Goal: Task Accomplishment & Management: Complete application form

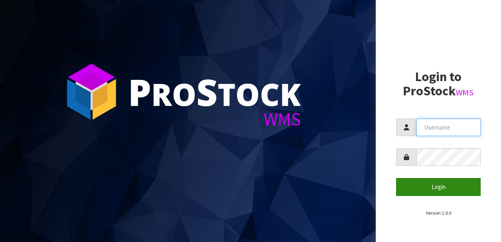
type input "meena"
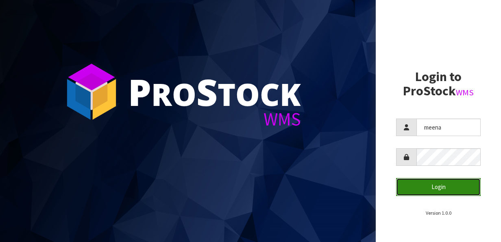
click at [428, 184] on button "Login" at bounding box center [438, 186] width 85 height 17
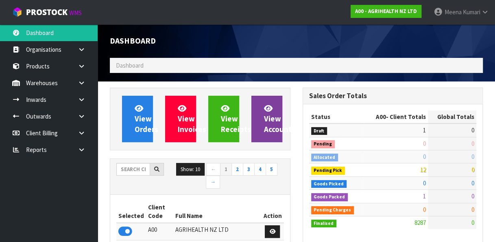
scroll to position [674, 192]
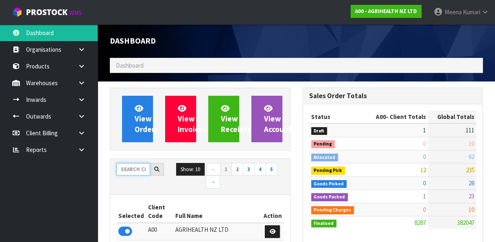
click at [123, 170] on input "text" at bounding box center [133, 169] width 34 height 13
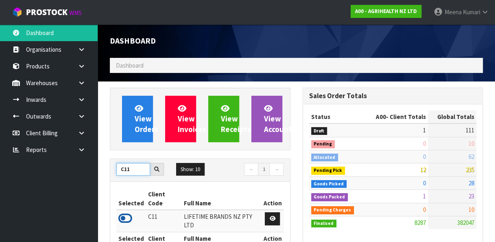
type input "C11"
click at [125, 212] on icon at bounding box center [125, 218] width 14 height 12
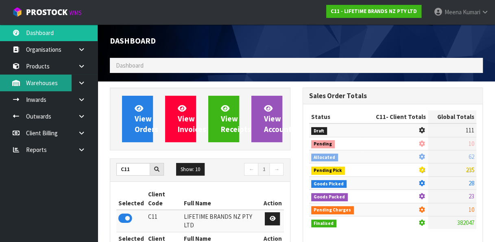
scroll to position [735, 192]
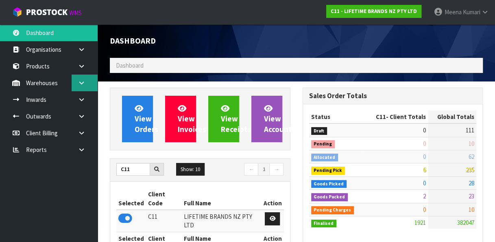
click at [84, 84] on icon at bounding box center [82, 83] width 8 height 6
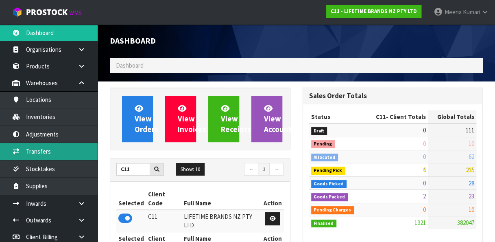
click at [45, 148] on link "Transfers" at bounding box center [49, 151] width 98 height 17
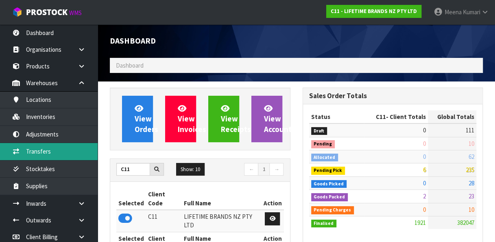
click at [45, 148] on link "Transfers" at bounding box center [49, 151] width 98 height 17
drag, startPoint x: 45, startPoint y: 148, endPoint x: 281, endPoint y: 4, distance: 276.5
click at [281, 4] on body "Toggle navigation ProStock WMS C11 - LIFETIME BRANDS NZ PTY LTD Meena Kumari Lo…" at bounding box center [247, 121] width 495 height 242
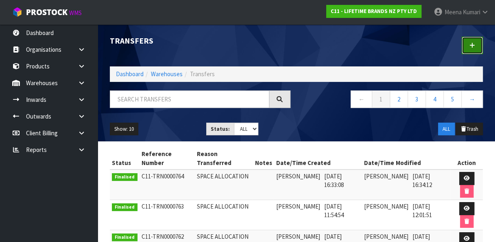
click at [476, 46] on link at bounding box center [472, 45] width 21 height 17
click at [86, 82] on link at bounding box center [85, 82] width 26 height 17
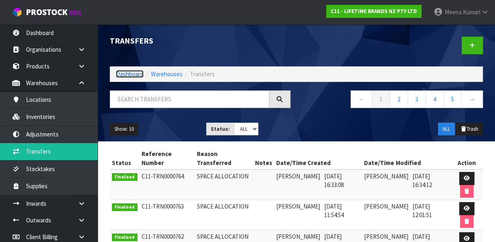
click at [135, 73] on link "Dashboard" at bounding box center [130, 74] width 28 height 8
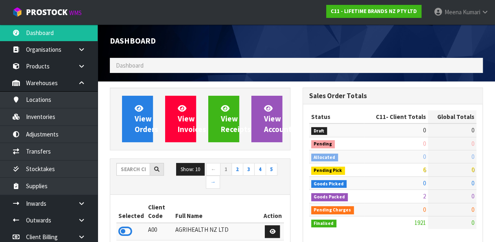
scroll to position [735, 192]
click at [124, 171] on input "text" at bounding box center [133, 169] width 34 height 13
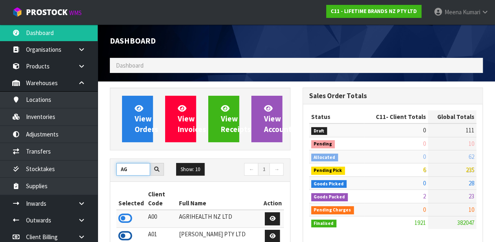
type input "AG"
click at [129, 232] on icon at bounding box center [125, 235] width 14 height 12
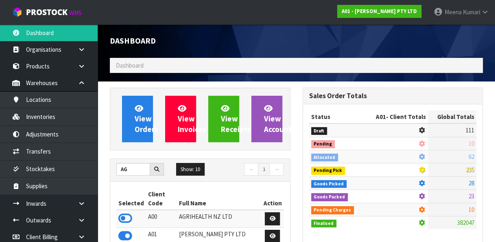
scroll to position [513, 192]
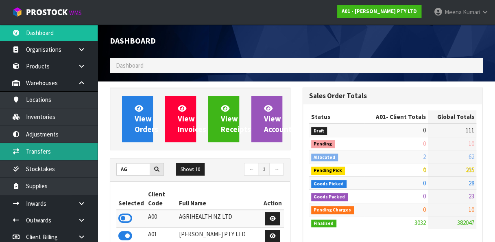
click at [68, 148] on link "Transfers" at bounding box center [49, 151] width 98 height 17
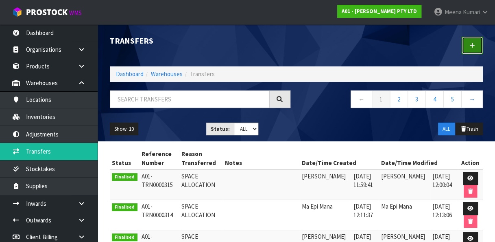
click at [475, 44] on link at bounding box center [472, 45] width 21 height 17
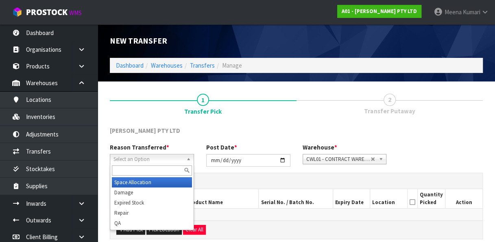
click at [181, 155] on span "Select an Option" at bounding box center [148, 159] width 70 height 10
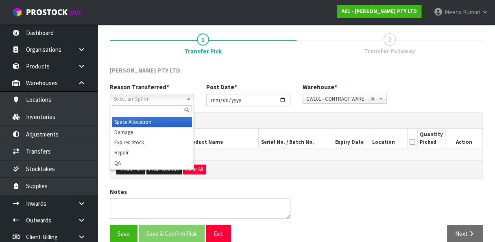
scroll to position [61, 0]
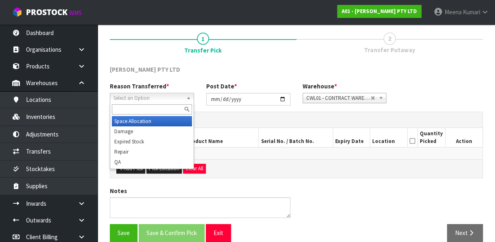
click at [177, 95] on span "Select an Option" at bounding box center [148, 98] width 70 height 10
click at [164, 99] on span "Select an Option" at bounding box center [148, 98] width 70 height 10
click at [187, 97] on b at bounding box center [189, 97] width 7 height 9
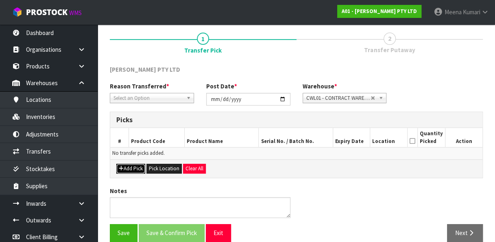
click at [137, 168] on button "Add Pick" at bounding box center [130, 169] width 29 height 10
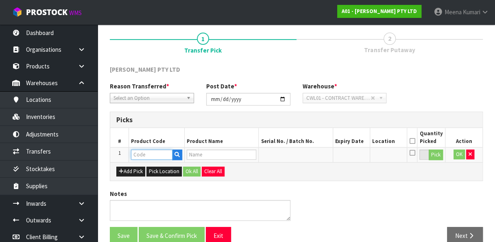
click at [142, 156] on input "text" at bounding box center [151, 154] width 41 height 10
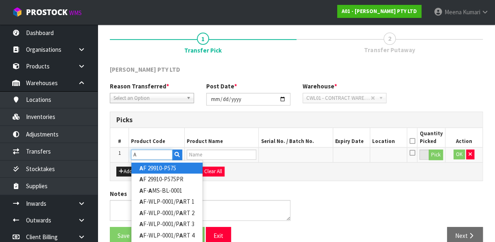
type input "A"
click at [163, 168] on link "A F 29910-P575" at bounding box center [166, 167] width 71 height 11
type input "AF 29910-P575"
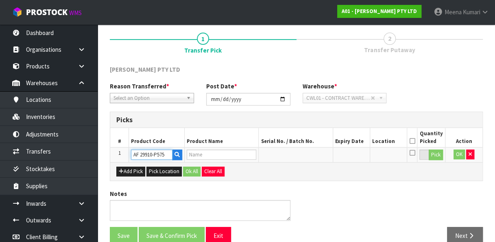
type input "TACTICAL WEIGHT VEST PLATE - 5.75LB"
click at [437, 151] on button "Pick" at bounding box center [436, 154] width 14 height 11
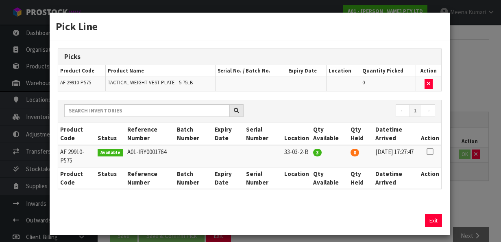
click at [471, 192] on div "Pick Line Picks Product Code Product Name Serial No. / Batch No. Expiry Date Lo…" at bounding box center [250, 121] width 501 height 242
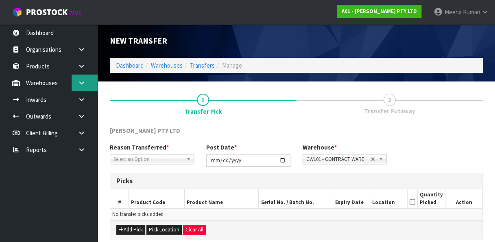
click at [82, 87] on link at bounding box center [85, 82] width 26 height 17
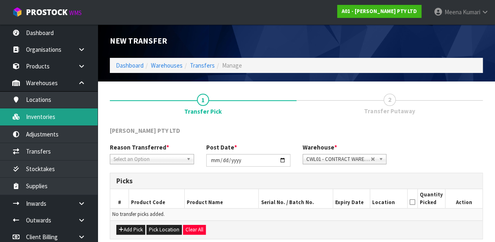
click at [60, 118] on link "Inventories" at bounding box center [49, 116] width 98 height 17
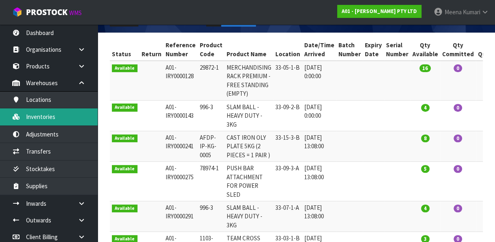
scroll to position [110, 0]
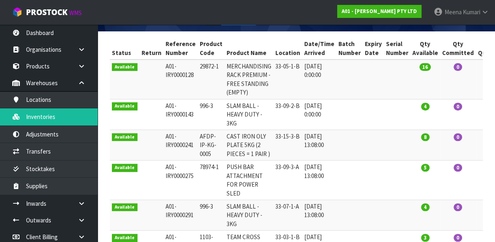
click at [201, 105] on td "996-3" at bounding box center [211, 114] width 27 height 31
copy tr "996-3"
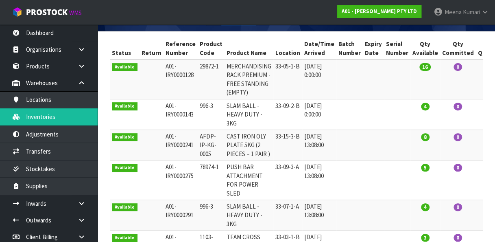
scroll to position [0, 0]
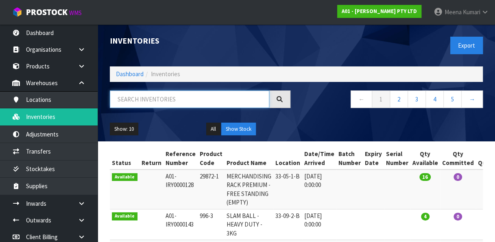
click at [216, 96] on input "text" at bounding box center [189, 98] width 159 height 17
paste input "996-3"
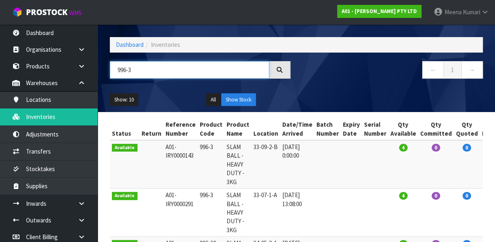
scroll to position [28, 0]
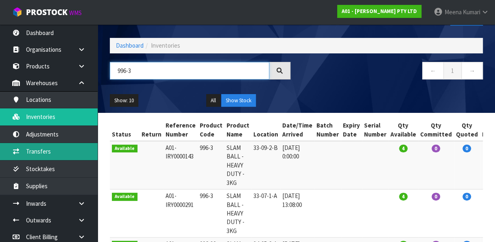
type input "996-3"
click at [64, 146] on link "Transfers" at bounding box center [49, 151] width 98 height 17
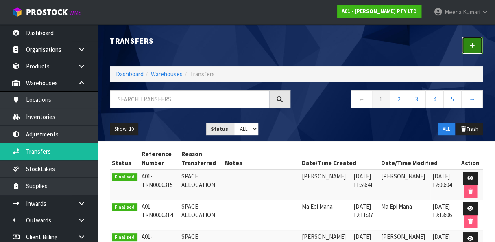
click at [477, 46] on link at bounding box center [472, 45] width 21 height 17
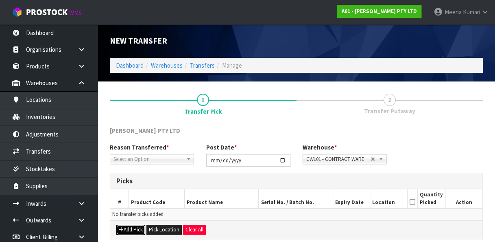
click at [133, 228] on button "Add Pick" at bounding box center [130, 230] width 29 height 10
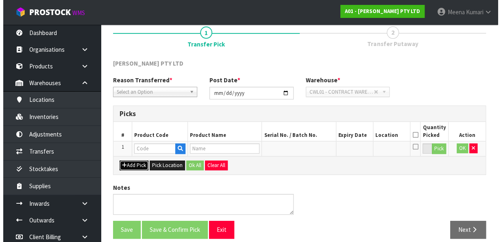
scroll to position [68, 0]
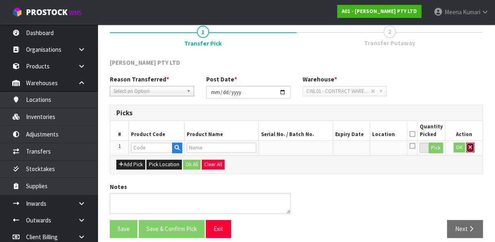
click at [470, 146] on icon "button" at bounding box center [470, 146] width 3 height 5
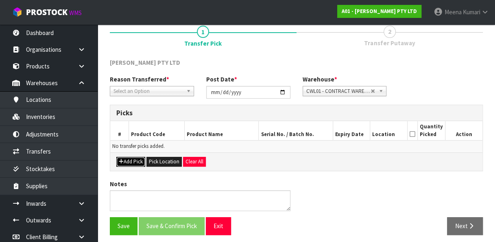
click at [135, 159] on button "Add Pick" at bounding box center [130, 162] width 29 height 10
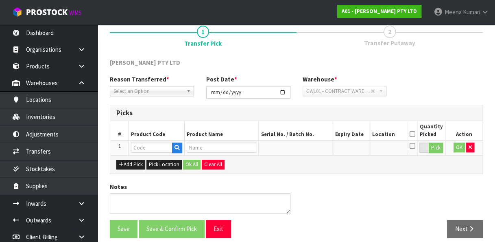
click at [151, 141] on td at bounding box center [157, 147] width 56 height 15
click at [144, 146] on input "text" at bounding box center [151, 147] width 41 height 10
paste input "996-3"
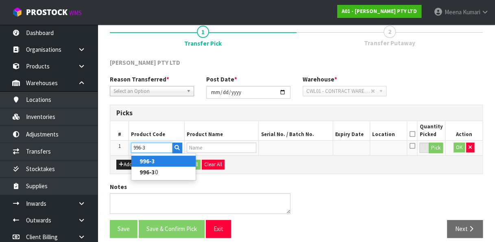
type input "996-3"
click at [149, 158] on strong "996-3" at bounding box center [147, 161] width 15 height 8
type input "996-3"
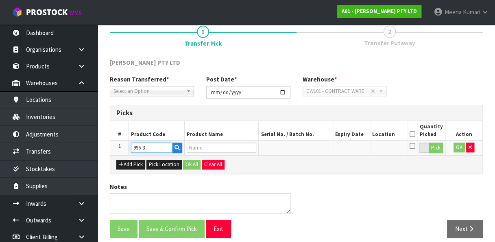
type input "SLAM BALL - HEAVY DUTY - 3KG"
click at [437, 146] on button "Pick" at bounding box center [436, 147] width 14 height 11
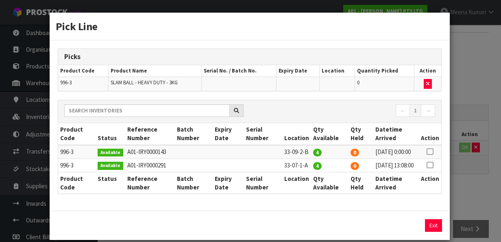
click at [473, 102] on div "Pick Line Picks Product Code Product Name Serial No. / Batch No. Expiry Date Lo…" at bounding box center [250, 121] width 501 height 242
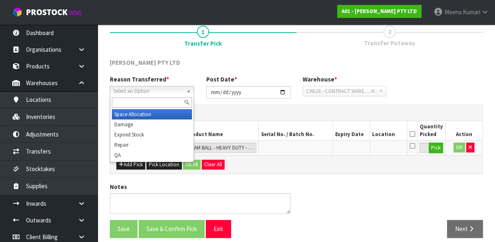
click at [138, 92] on span "Select an Option" at bounding box center [148, 91] width 70 height 10
click at [135, 111] on li "Space Allocation" at bounding box center [152, 114] width 80 height 10
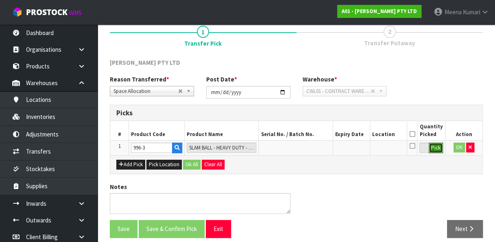
click at [437, 148] on button "Pick" at bounding box center [436, 147] width 14 height 11
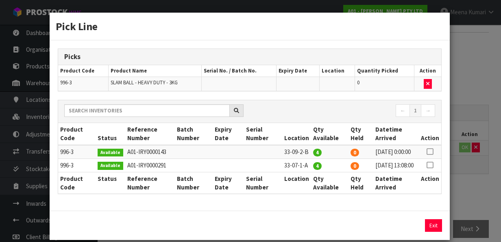
click at [427, 151] on icon at bounding box center [430, 151] width 7 height 0
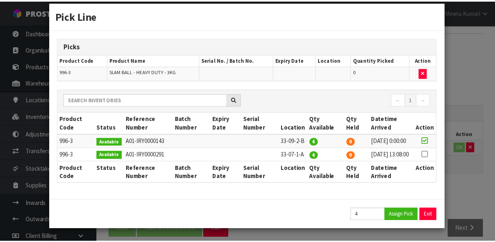
scroll to position [23, 0]
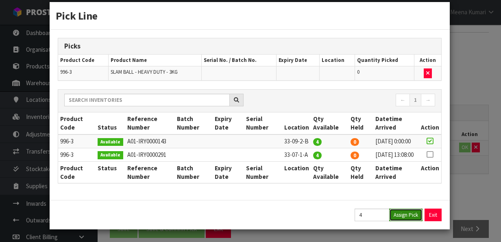
click at [397, 217] on button "Assign Pick" at bounding box center [405, 214] width 33 height 13
type input "4"
click at [430, 218] on button "Exit" at bounding box center [433, 214] width 17 height 13
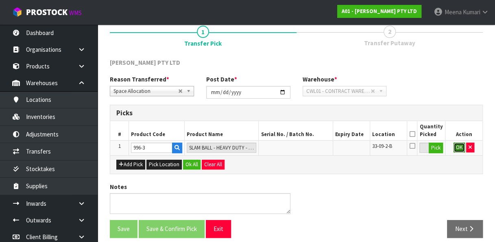
click at [456, 148] on button "OK" at bounding box center [459, 147] width 11 height 10
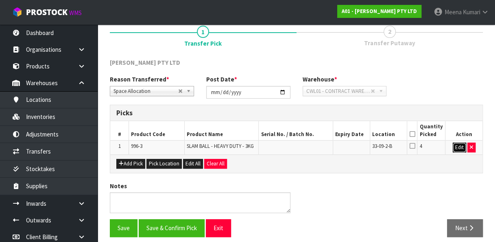
click at [459, 144] on button "Edit" at bounding box center [459, 147] width 13 height 10
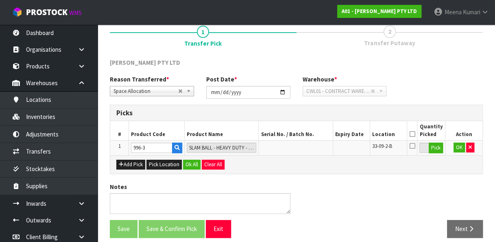
click at [413, 134] on icon at bounding box center [412, 134] width 6 height 0
click at [462, 146] on button "OK" at bounding box center [459, 147] width 11 height 10
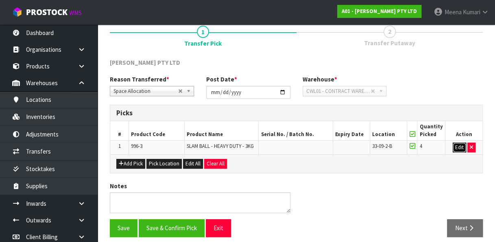
click at [462, 146] on button "Edit" at bounding box center [459, 147] width 13 height 10
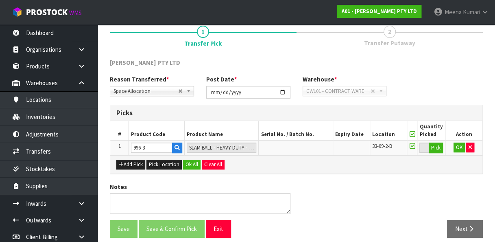
click at [453, 47] on link "2 Transfer Putaway" at bounding box center [390, 36] width 187 height 32
click at [459, 147] on button "OK" at bounding box center [459, 147] width 11 height 10
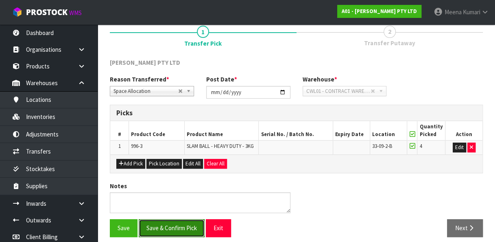
click at [198, 227] on button "Save & Confirm Pick" at bounding box center [172, 227] width 66 height 17
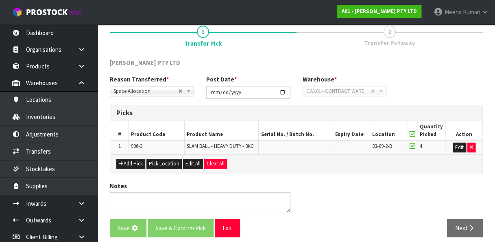
scroll to position [0, 0]
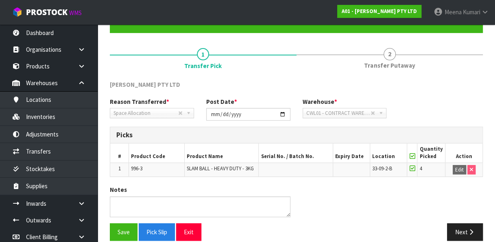
scroll to position [85, 0]
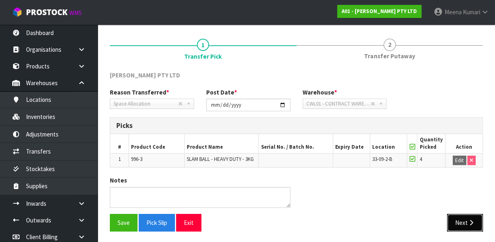
click at [465, 224] on button "Next" at bounding box center [465, 222] width 36 height 17
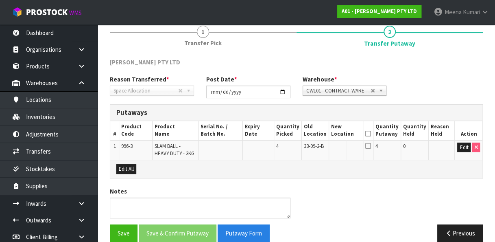
scroll to position [98, 0]
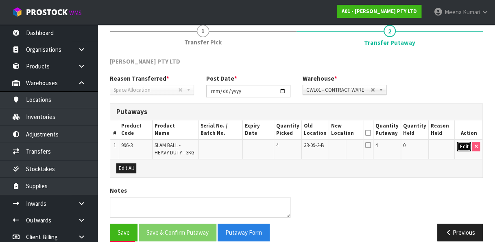
click at [465, 144] on button "Edit" at bounding box center [463, 147] width 13 height 10
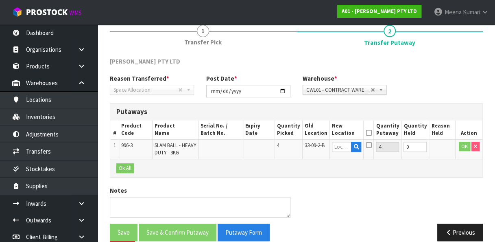
click at [463, 159] on div "Ok All" at bounding box center [296, 168] width 372 height 18
click at [457, 229] on button "Previous" at bounding box center [460, 231] width 46 height 17
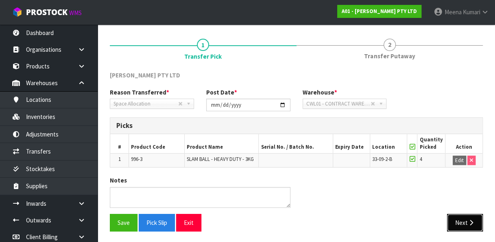
click at [469, 220] on icon "button" at bounding box center [471, 222] width 8 height 6
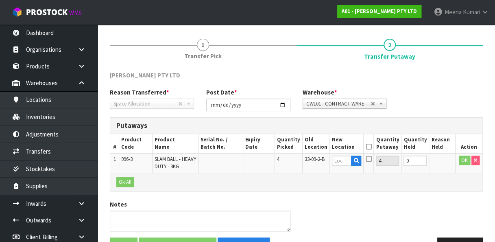
click at [377, 186] on div "Ok All" at bounding box center [296, 181] width 372 height 18
click at [349, 161] on input "text" at bounding box center [342, 160] width 20 height 10
click at [463, 164] on td "OK" at bounding box center [469, 162] width 27 height 19
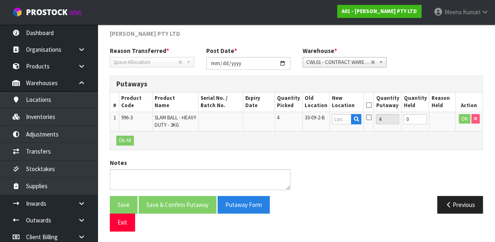
click at [255, 230] on div "Save Save & Confirm Putaway Putaway Form Exit Previous" at bounding box center [296, 216] width 385 height 41
click at [290, 213] on div "Save Save & Confirm Putaway Putaway Form Exit" at bounding box center [200, 213] width 193 height 35
click at [124, 219] on button "Exit" at bounding box center [122, 221] width 25 height 17
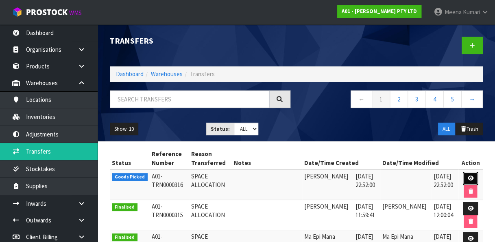
click at [472, 175] on icon at bounding box center [470, 177] width 6 height 5
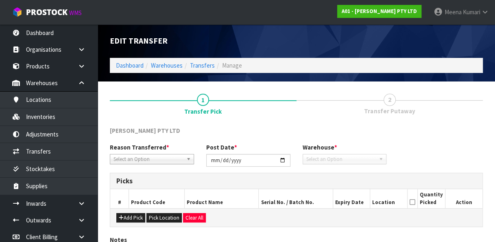
type input "[DATE]"
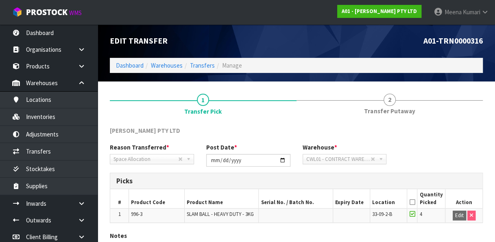
scroll to position [55, 0]
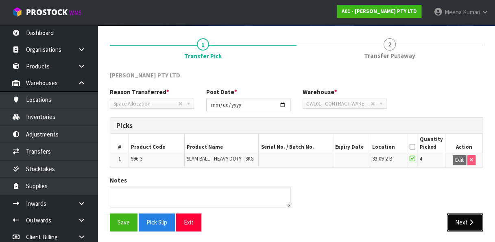
click at [464, 221] on button "Next" at bounding box center [465, 221] width 36 height 17
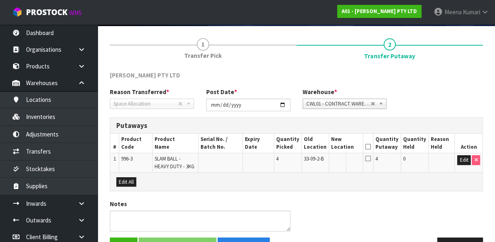
scroll to position [96, 0]
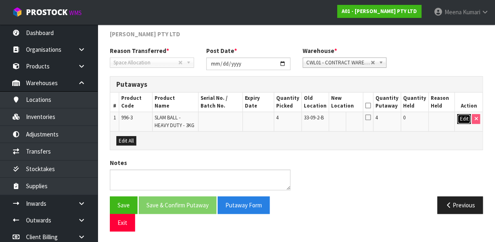
click at [466, 116] on button "Edit" at bounding box center [463, 119] width 13 height 10
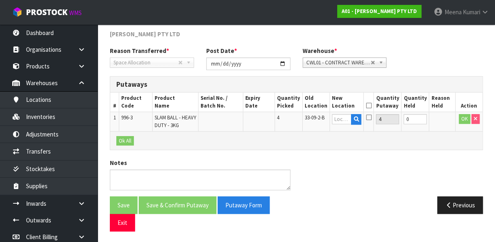
drag, startPoint x: 231, startPoint y: 150, endPoint x: 103, endPoint y: 217, distance: 144.3
click at [110, 217] on div "[PERSON_NAME] PTY LTD Reason Transferred * Space Allocation Damage Expired Stoc…" at bounding box center [296, 134] width 373 height 208
click at [367, 203] on div "Previous" at bounding box center [393, 204] width 193 height 17
click at [312, 117] on span "33-09-2-B" at bounding box center [315, 117] width 20 height 7
drag, startPoint x: 312, startPoint y: 117, endPoint x: 322, endPoint y: 124, distance: 12.5
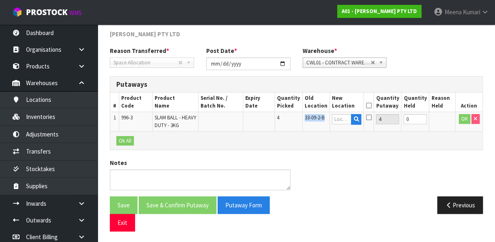
click at [322, 124] on td "33-09-2-B" at bounding box center [315, 121] width 27 height 19
copy span "33-09-2-B"
click at [349, 119] on input "text" at bounding box center [342, 119] width 20 height 10
paste input "33-09-2-B"
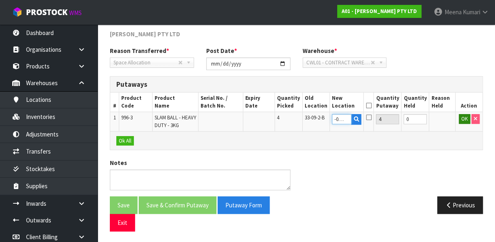
type input "33-09-2-B"
click at [464, 116] on button "OK" at bounding box center [464, 119] width 11 height 10
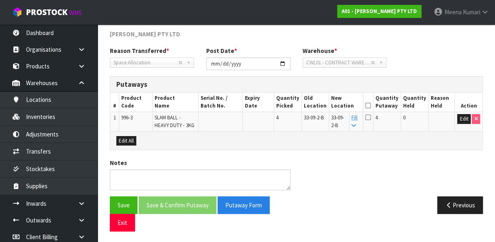
click at [371, 106] on icon at bounding box center [368, 105] width 6 height 0
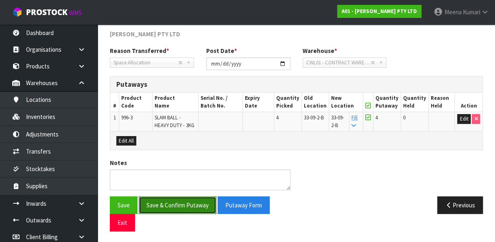
click at [197, 196] on button "Save & Confirm Putaway" at bounding box center [178, 204] width 78 height 17
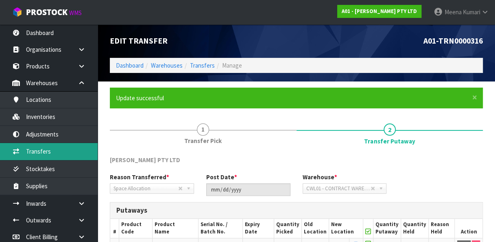
click at [46, 151] on link "Transfers" at bounding box center [49, 151] width 98 height 17
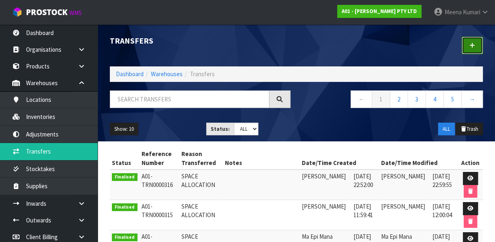
click at [472, 42] on icon at bounding box center [472, 45] width 6 height 6
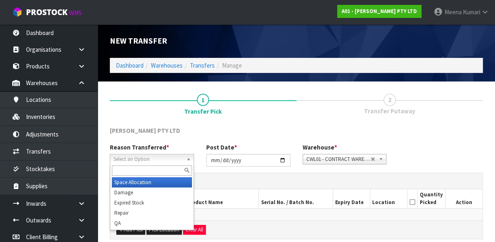
click at [137, 159] on span "Select an Option" at bounding box center [148, 159] width 70 height 10
click at [129, 182] on li "Space Allocation" at bounding box center [152, 182] width 80 height 10
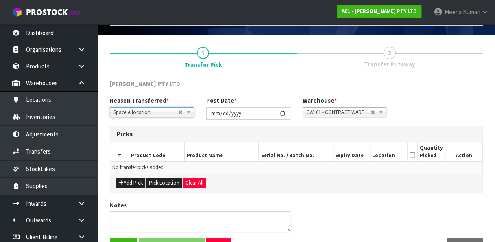
scroll to position [47, 0]
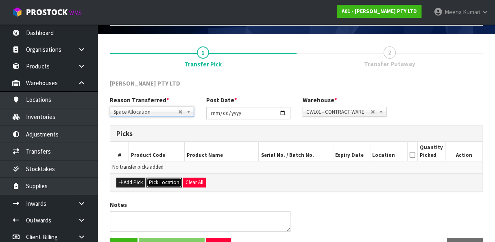
click at [170, 181] on button "Pick Location" at bounding box center [163, 182] width 35 height 10
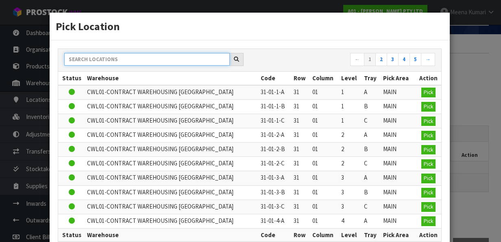
click at [154, 55] on input "text" at bounding box center [147, 59] width 166 height 13
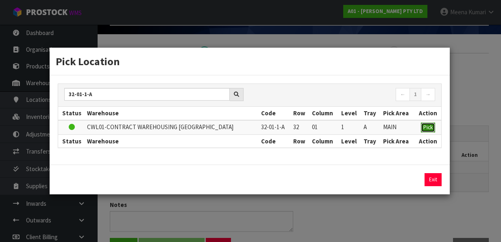
click at [428, 124] on span "Pick" at bounding box center [427, 127] width 9 height 7
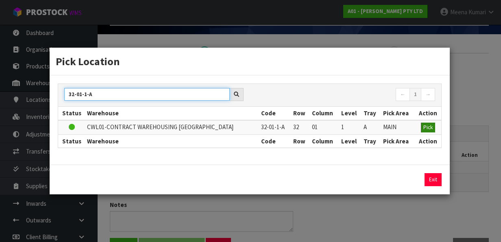
click at [142, 92] on input "32-01-1-A" at bounding box center [147, 94] width 166 height 13
type input "3"
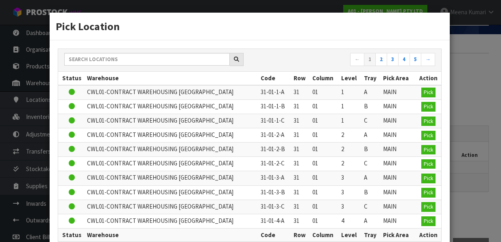
click at [471, 67] on div "Pick Location ← 1 2 3 4 5 → Status Warehouse Code Row Column Level Tray Pick Ar…" at bounding box center [250, 121] width 501 height 242
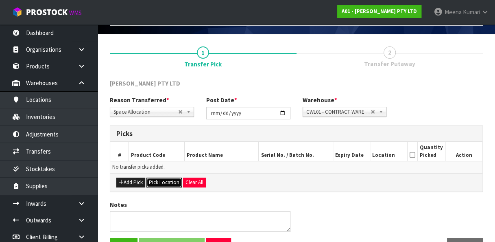
click at [159, 181] on button "Pick Location" at bounding box center [163, 182] width 35 height 10
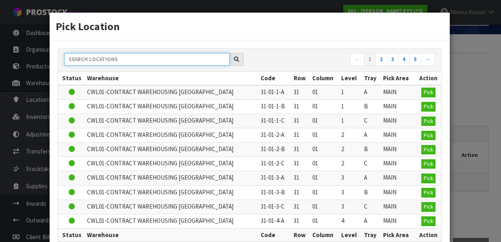
click at [152, 61] on input "text" at bounding box center [147, 59] width 166 height 13
paste input "33-09-1-A"
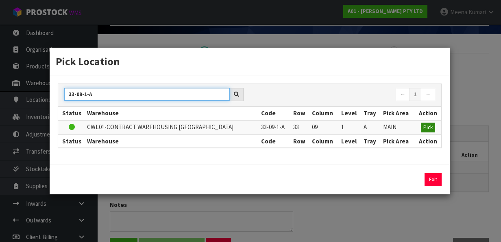
type input "33-09-1-A"
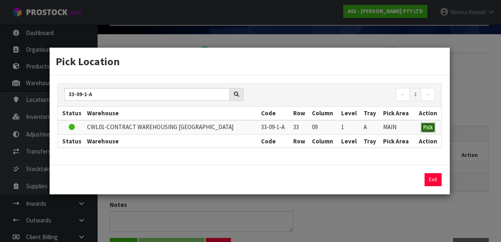
click at [425, 127] on span "Pick" at bounding box center [427, 127] width 9 height 7
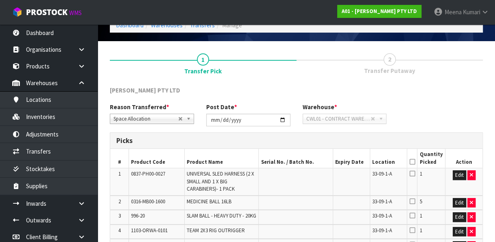
scroll to position [37, 0]
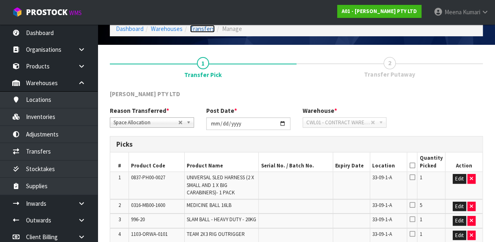
click at [203, 27] on link "Transfers" at bounding box center [202, 29] width 25 height 8
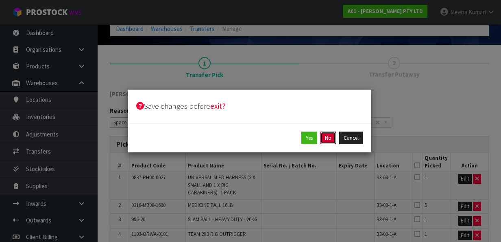
click at [327, 137] on button "No" at bounding box center [328, 137] width 15 height 13
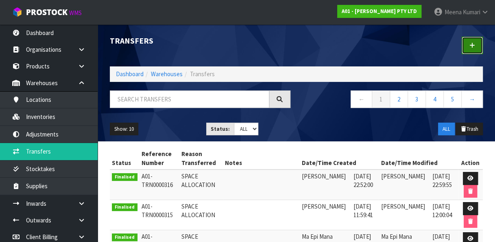
click at [469, 45] on link at bounding box center [472, 45] width 21 height 17
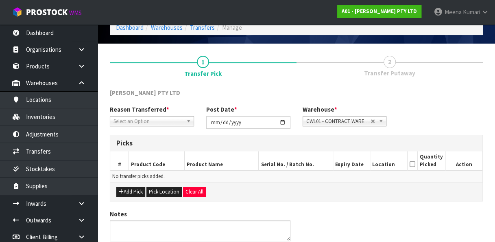
scroll to position [39, 0]
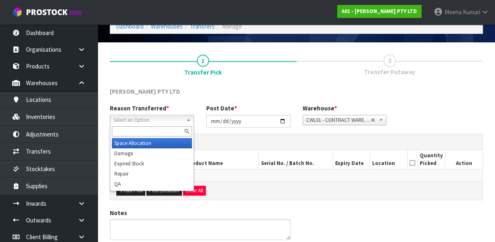
click at [164, 123] on span "Select an Option" at bounding box center [148, 120] width 70 height 10
click at [149, 141] on li "Space Allocation" at bounding box center [152, 143] width 80 height 10
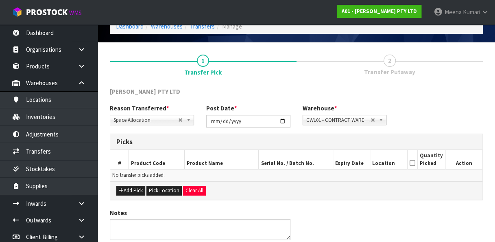
click at [456, 129] on div "Reason Transferred * Space Allocation Damage Expired Stock Repair QA Space Allo…" at bounding box center [296, 118] width 385 height 29
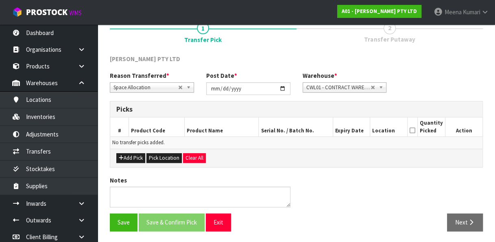
scroll to position [48, 0]
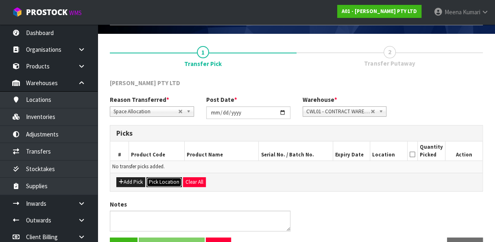
click at [158, 179] on button "Pick Location" at bounding box center [163, 182] width 35 height 10
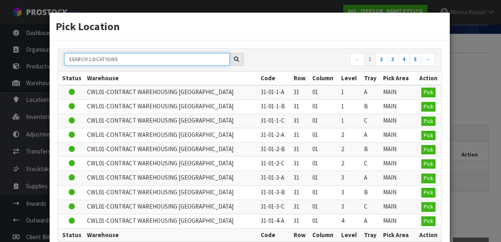
click at [143, 60] on input "text" at bounding box center [147, 59] width 166 height 13
paste input "3"
click at [127, 60] on input "39" at bounding box center [147, 59] width 166 height 13
paste input "3-09-1-A"
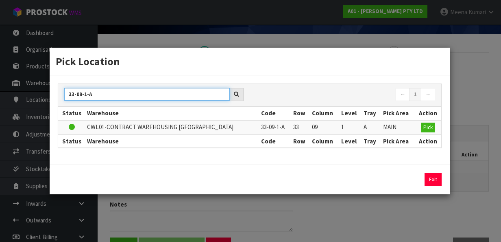
type input "33-09-1-A"
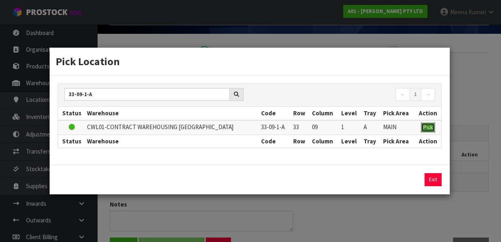
click at [426, 127] on span "Pick" at bounding box center [427, 127] width 9 height 7
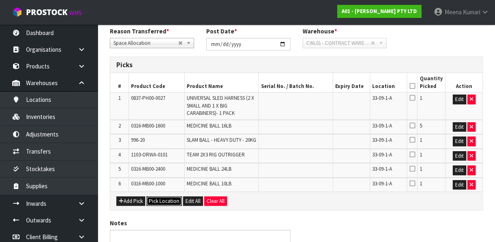
scroll to position [118, 0]
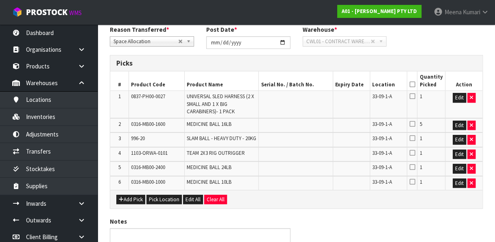
click at [449, 42] on div "Reason Transferred * Space Allocation Damage Expired Stock Repair QA Space Allo…" at bounding box center [296, 39] width 385 height 29
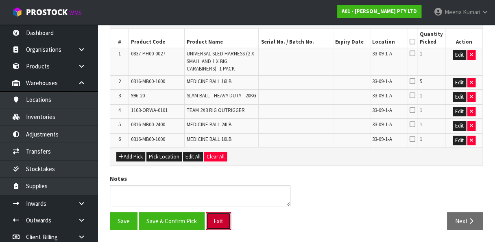
click at [218, 220] on button "Exit" at bounding box center [218, 220] width 25 height 17
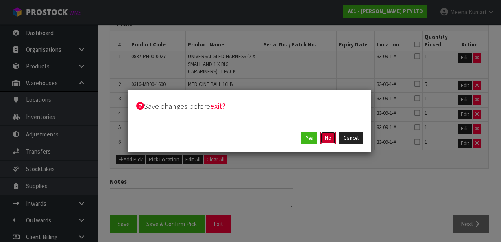
click at [332, 137] on button "No" at bounding box center [328, 137] width 15 height 13
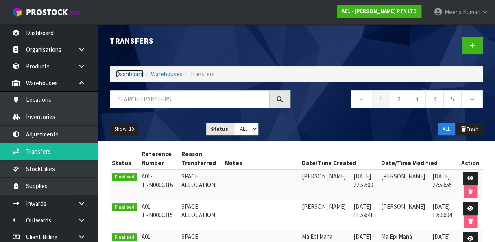
click at [124, 72] on link "Dashboard" at bounding box center [130, 74] width 28 height 8
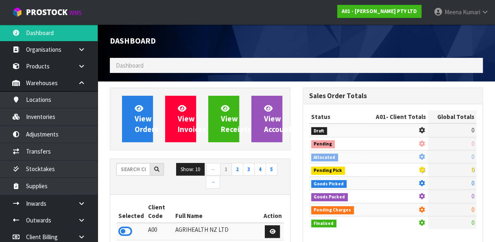
scroll to position [513, 192]
click at [133, 170] on input "text" at bounding box center [133, 169] width 34 height 13
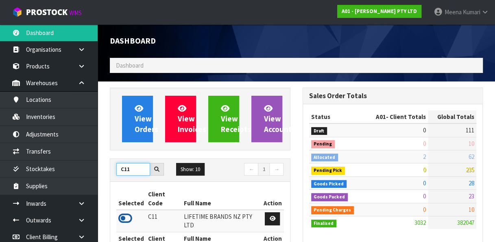
type input "C11"
click at [127, 212] on icon at bounding box center [125, 218] width 14 height 12
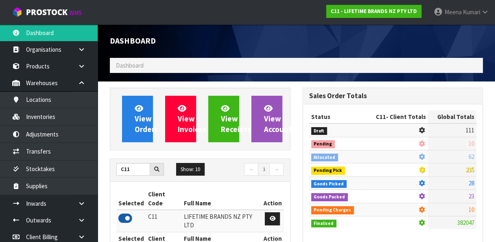
scroll to position [735, 192]
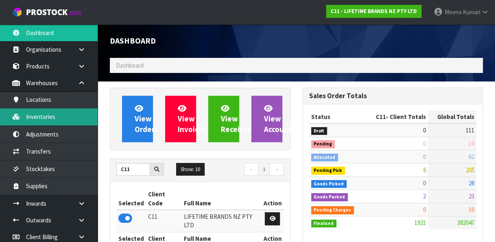
click at [76, 117] on link "Inventories" at bounding box center [49, 116] width 98 height 17
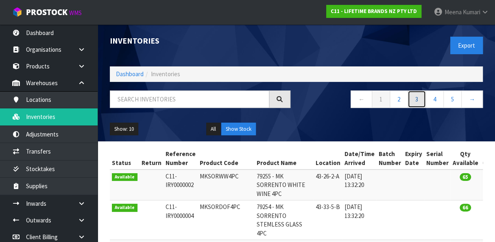
click at [419, 96] on link "3" at bounding box center [417, 98] width 18 height 17
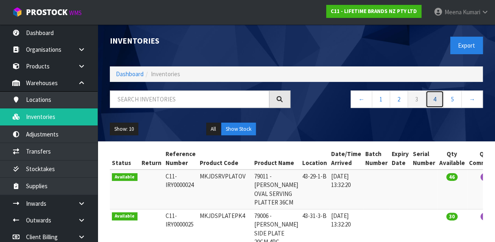
click at [437, 96] on link "4" at bounding box center [434, 98] width 18 height 17
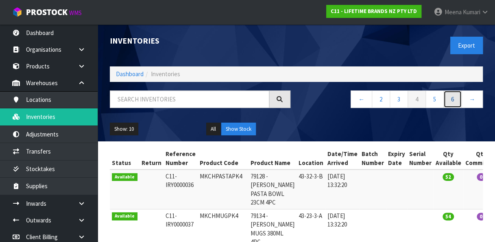
click at [455, 100] on link "6" at bounding box center [452, 98] width 18 height 17
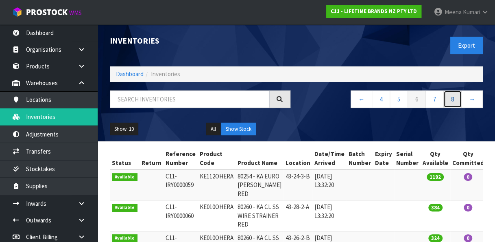
click at [459, 97] on link "8" at bounding box center [452, 98] width 18 height 17
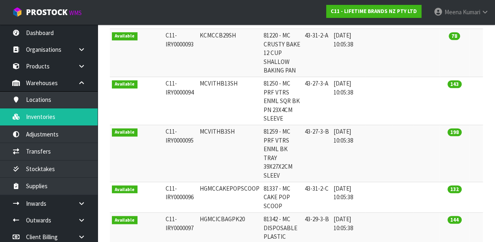
scroll to position [240, 0]
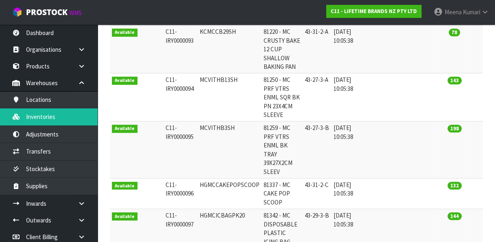
click at [211, 178] on td "HGMCCAKEPOPSCOOP" at bounding box center [230, 193] width 64 height 31
copy td "HGMCCAKEPOPSCOOP"
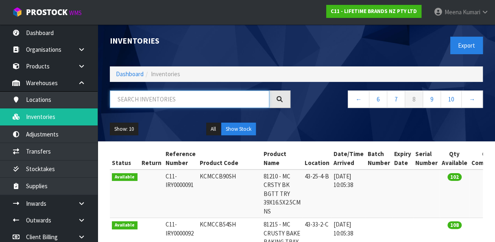
click at [171, 98] on input "text" at bounding box center [189, 98] width 159 height 17
paste input "HGMCCAKEPOPSCOOP"
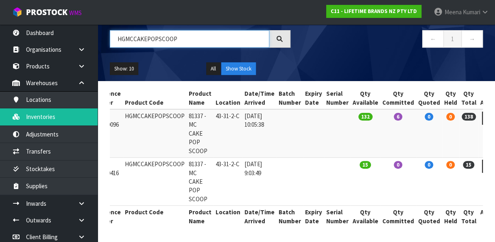
scroll to position [0, 75]
type input "HGMCCAKEPOPSCOOP"
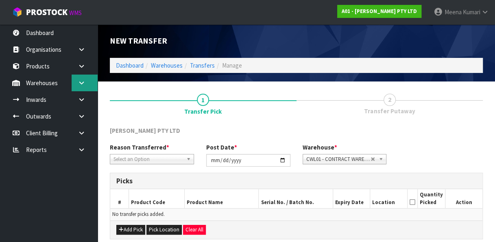
click at [85, 88] on link at bounding box center [85, 82] width 26 height 17
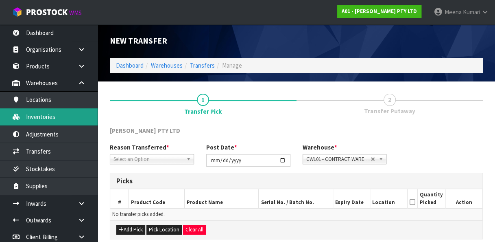
click at [56, 124] on link "Inventories" at bounding box center [49, 116] width 98 height 17
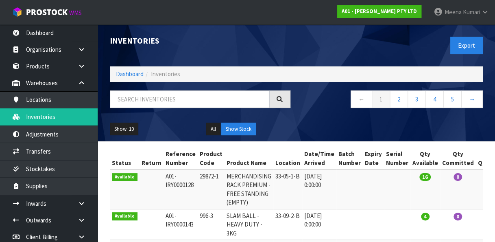
click at [273, 216] on td "33-09-2-B" at bounding box center [287, 224] width 29 height 31
copy tr "33-09-2-B"
click at [233, 104] on input "text" at bounding box center [189, 98] width 159 height 17
paste input "33-09-2-B"
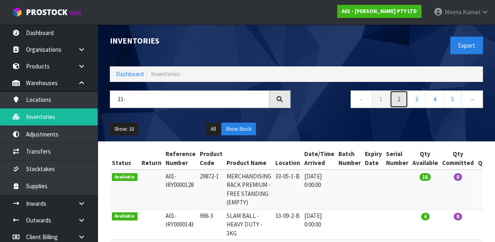
click at [402, 96] on link "2" at bounding box center [399, 98] width 18 height 17
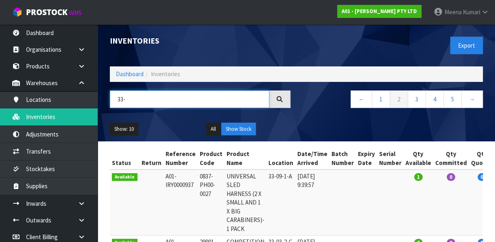
click at [155, 107] on input "33-" at bounding box center [189, 98] width 159 height 17
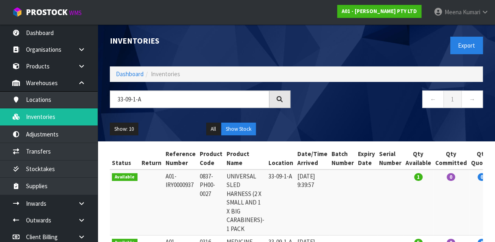
click at [173, 89] on div "Inventories Export Dashboard Inventories 33-09-1-A ← 1 → Show: 10 5 10 25 50 Al…" at bounding box center [296, 82] width 385 height 117
click at [149, 99] on input "33-09-1-ADashboardInventories" at bounding box center [189, 98] width 159 height 17
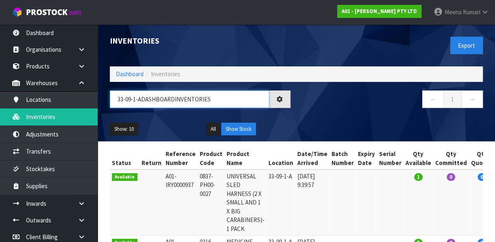
click at [149, 99] on input "33-09-1-ADASHBOARDINVENTORIES" at bounding box center [189, 98] width 159 height 17
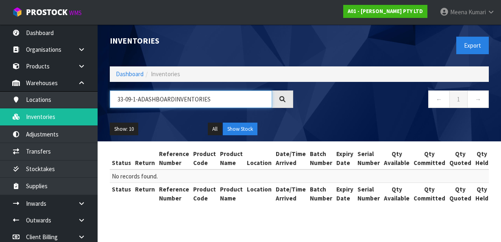
click at [218, 98] on input "33-09-1-ADASHBOARDINVENTORIES" at bounding box center [191, 98] width 162 height 17
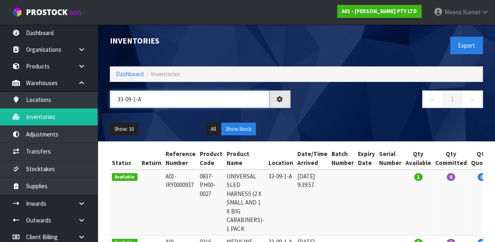
type input "33-09-1-A"
click at [218, 98] on input "33-09-1-A" at bounding box center [189, 98] width 159 height 17
click at [140, 101] on input "33-09-1-A" at bounding box center [189, 98] width 159 height 17
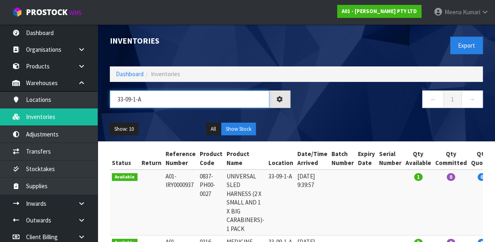
click at [140, 101] on input "33-09-1-A" at bounding box center [189, 98] width 159 height 17
